Goal: Transaction & Acquisition: Purchase product/service

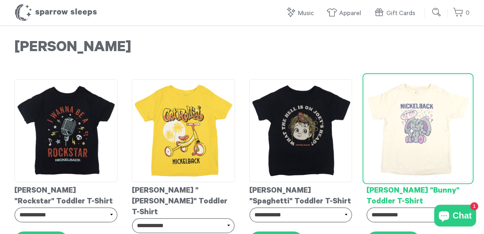
click at [403, 127] on img at bounding box center [418, 128] width 107 height 107
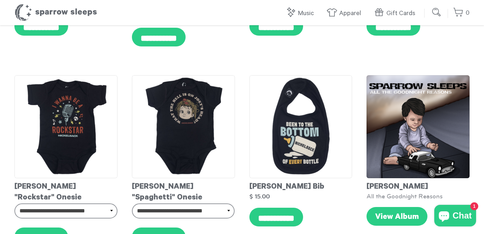
scroll to position [216, 0]
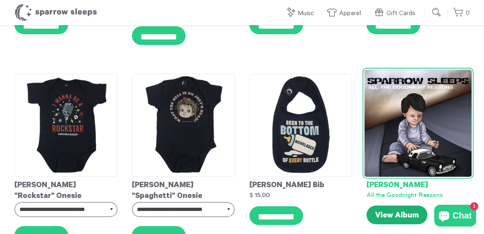
click at [390, 206] on link "View Album" at bounding box center [397, 215] width 61 height 19
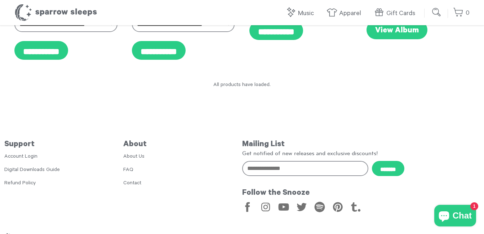
scroll to position [705, 0]
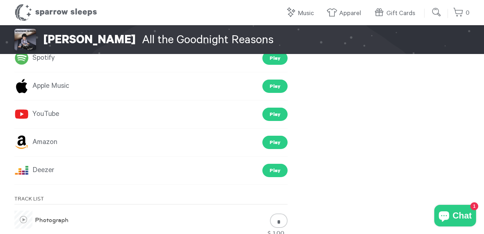
scroll to position [216, 0]
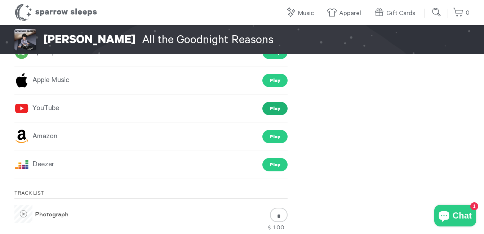
click at [280, 109] on link "Play" at bounding box center [275, 108] width 25 height 13
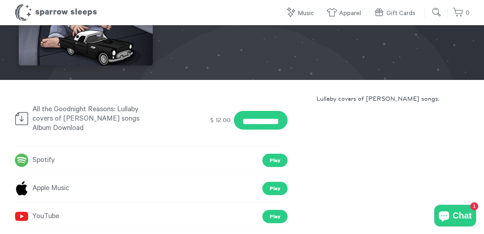
scroll to position [0, 0]
